Goal: Navigation & Orientation: Find specific page/section

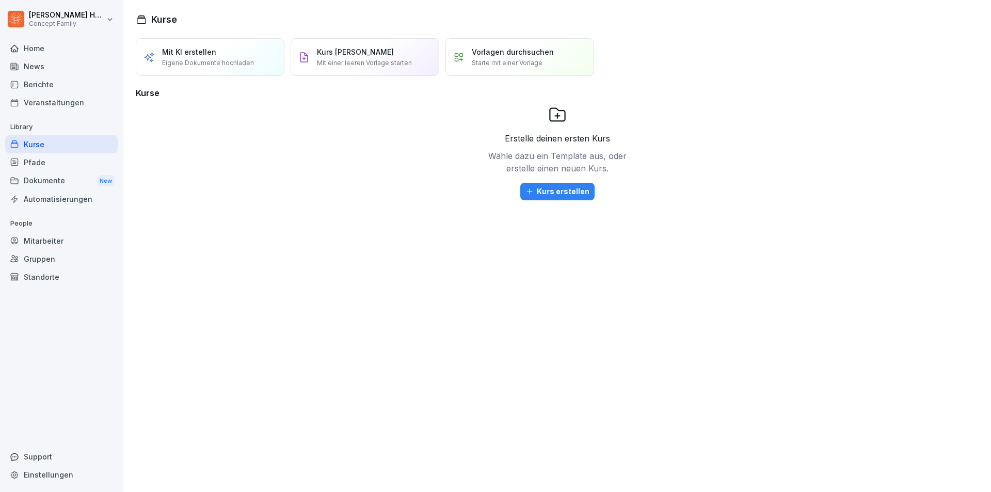
click at [41, 82] on div "Berichte" at bounding box center [61, 84] width 112 height 18
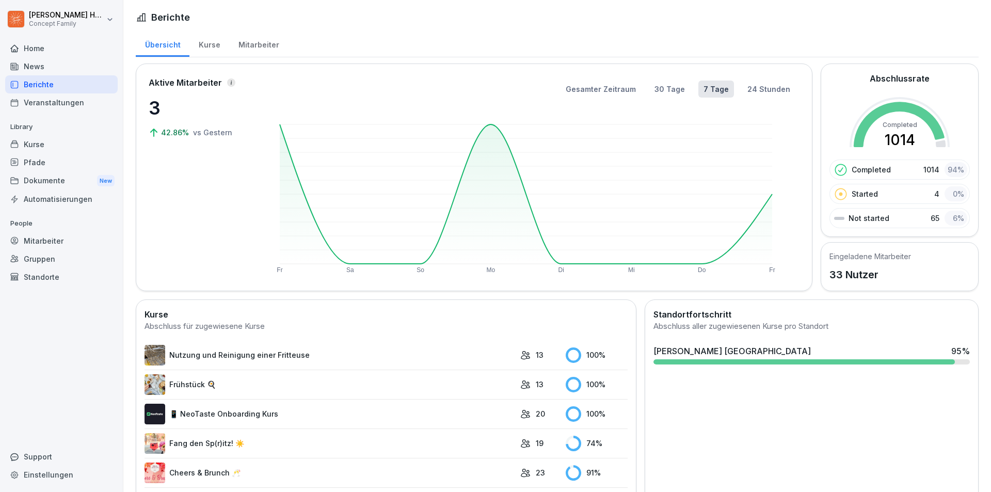
click at [266, 47] on div "Mitarbeiter" at bounding box center [258, 43] width 59 height 26
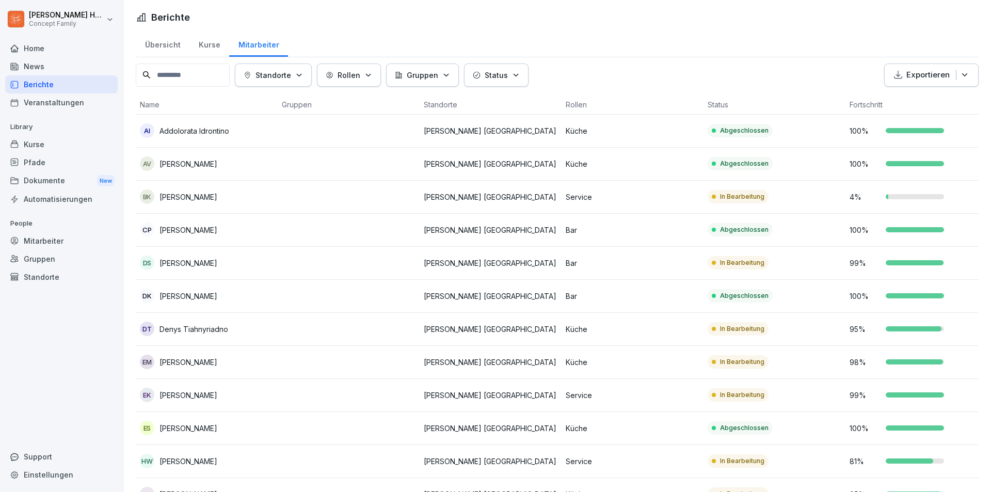
click at [171, 54] on div "Übersicht" at bounding box center [163, 43] width 54 height 26
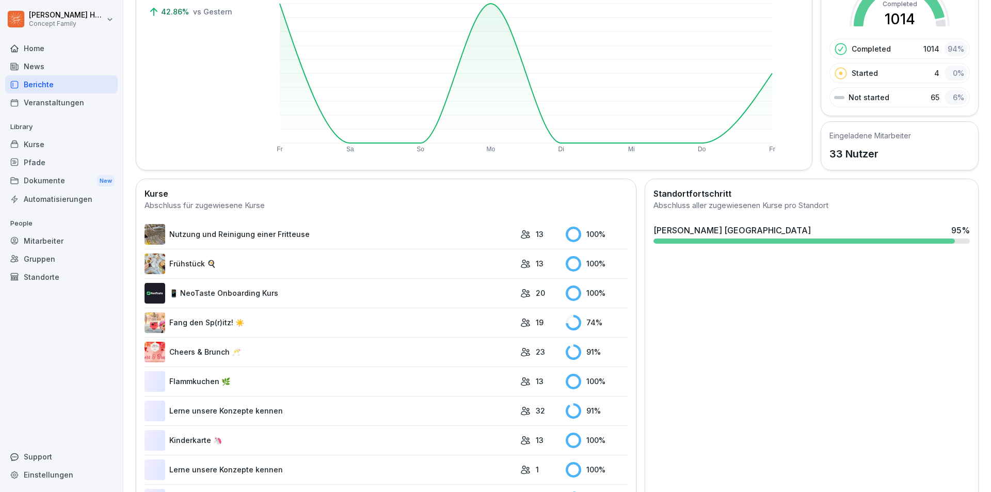
scroll to position [155, 0]
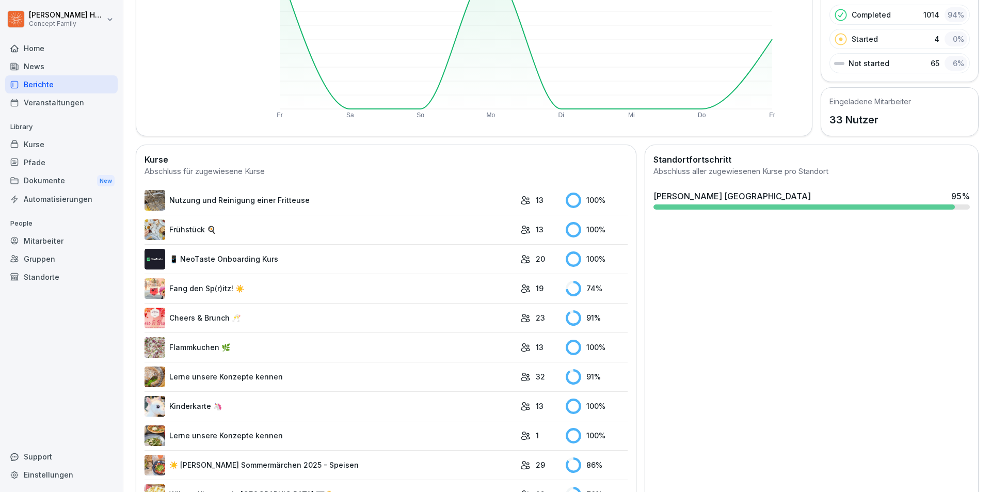
click at [274, 292] on link "Fang den Sp(r)itz! ☀️" at bounding box center [329, 288] width 371 height 21
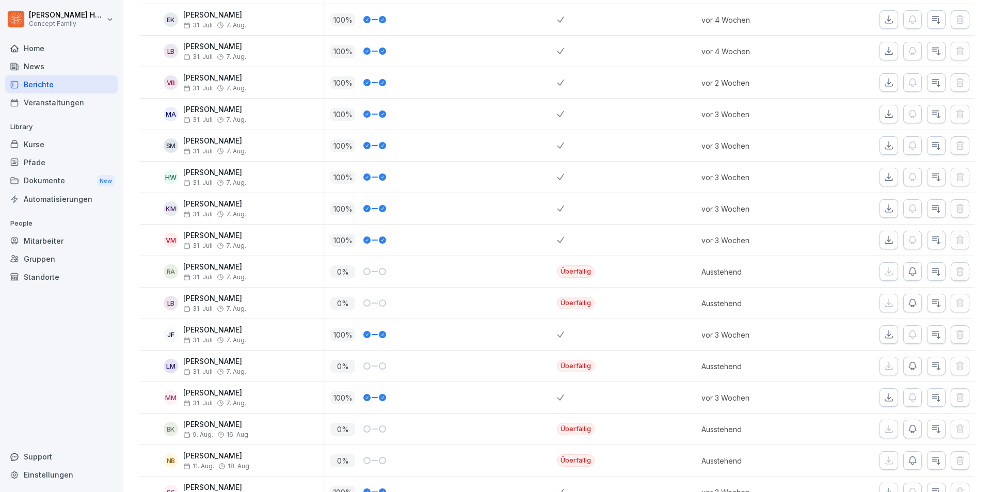
scroll to position [310, 0]
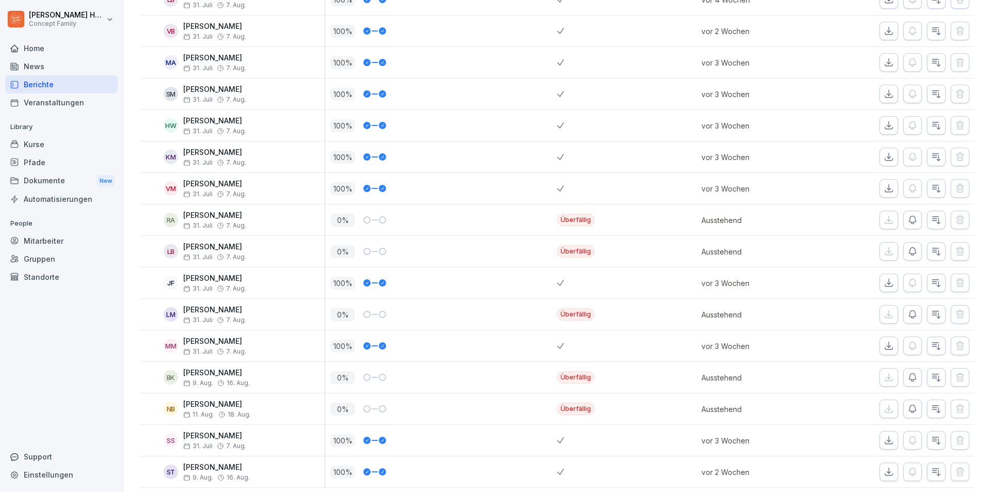
click at [41, 50] on div "Home" at bounding box center [61, 48] width 112 height 18
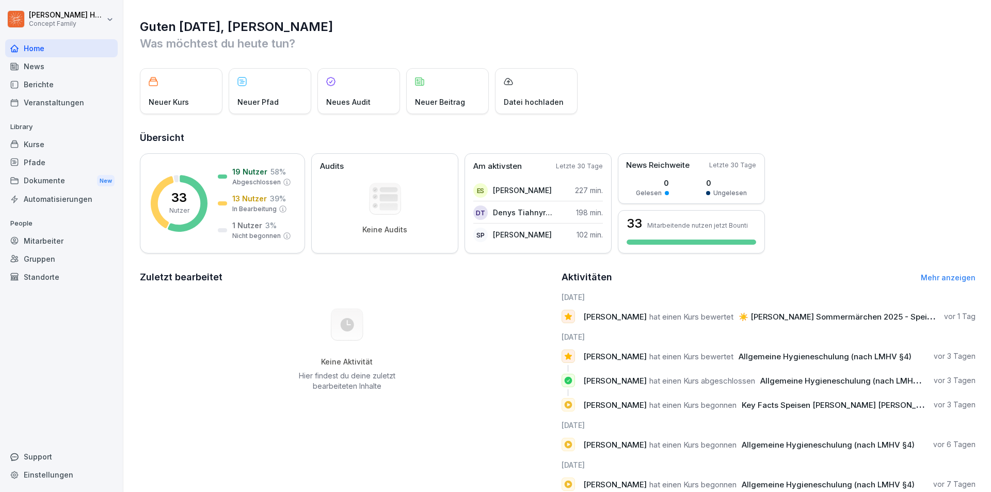
click at [31, 80] on div "Berichte" at bounding box center [61, 84] width 112 height 18
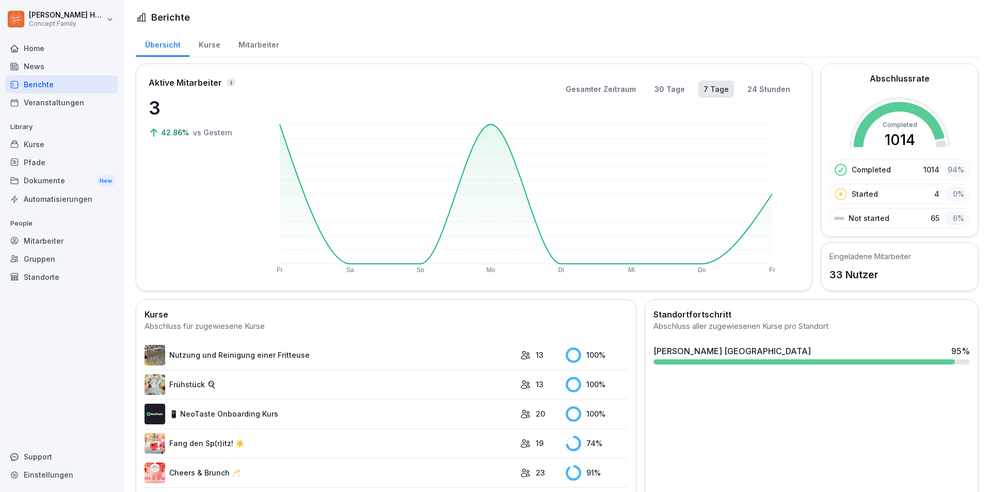
click at [248, 47] on div "Mitarbeiter" at bounding box center [258, 43] width 59 height 26
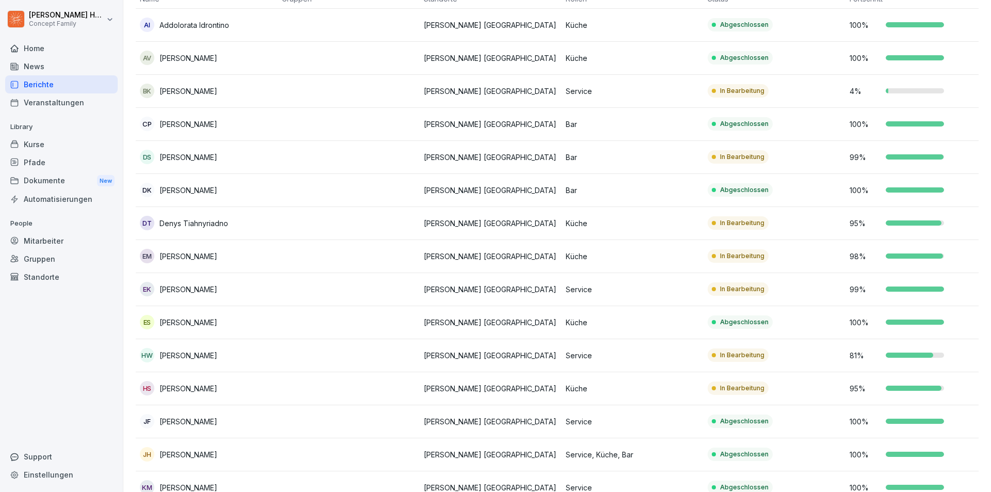
scroll to position [361, 0]
